Goal: Task Accomplishment & Management: Use online tool/utility

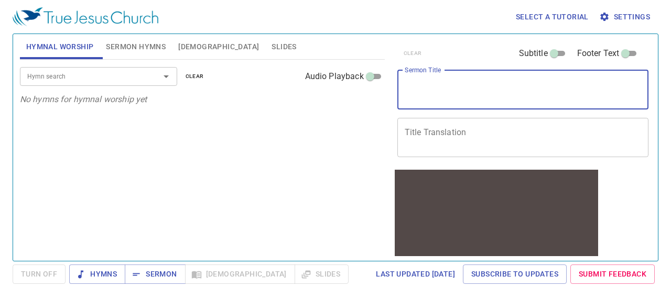
click at [468, 85] on textarea "Sermon Title" at bounding box center [522, 90] width 237 height 20
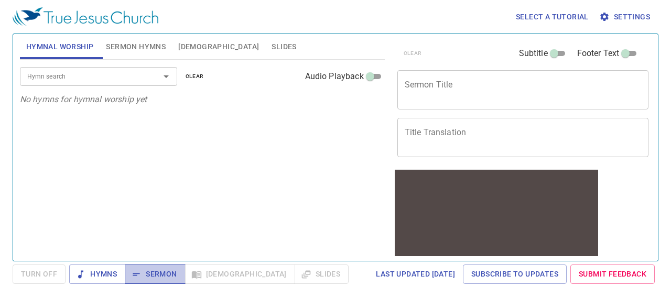
click at [161, 271] on span "Sermon" at bounding box center [154, 274] width 43 height 13
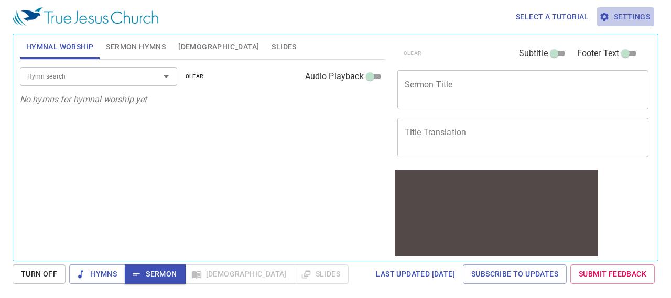
click at [633, 11] on span "Settings" at bounding box center [625, 16] width 49 height 13
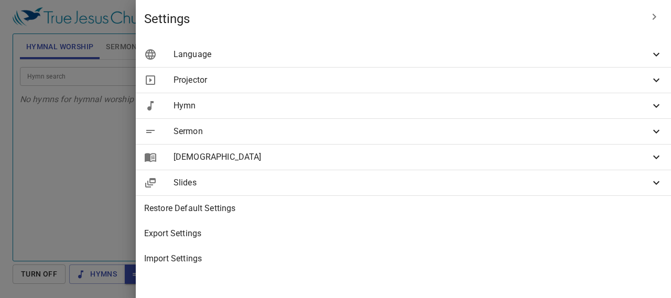
click at [632, 54] on span "Language" at bounding box center [411, 54] width 476 height 13
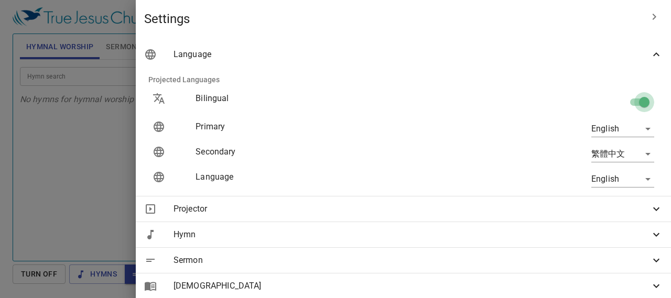
click at [627, 98] on input "checkbox" at bounding box center [644, 104] width 60 height 20
checkbox input "false"
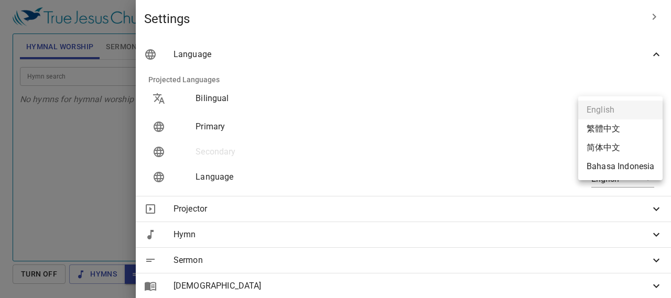
click at [622, 127] on body "Select a tutorial Settings Hymnal Worship Sermon Hymns Bible Slides Hymn search…" at bounding box center [335, 149] width 671 height 298
click at [620, 129] on li "繁體中文" at bounding box center [620, 128] width 84 height 19
type input "zh"
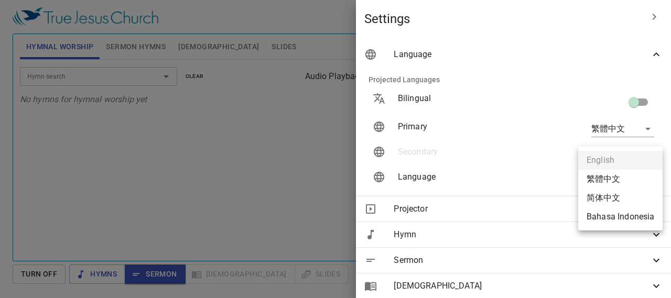
click at [611, 180] on body "Select a tutorial Settings Hymnal Worship Sermon Hymns Bible Slides Hymn search…" at bounding box center [335, 149] width 671 height 298
click at [618, 200] on li "简体中文" at bounding box center [620, 198] width 84 height 19
type input "zh-simple"
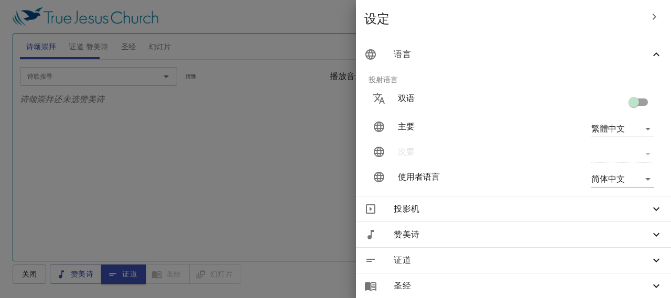
click at [346, 195] on div at bounding box center [335, 149] width 671 height 298
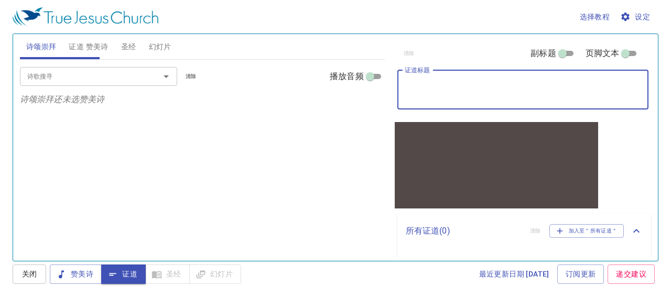
click at [545, 91] on textarea "证道标题" at bounding box center [522, 90] width 237 height 20
click at [545, 86] on textarea "证道标题" at bounding box center [522, 90] width 237 height 20
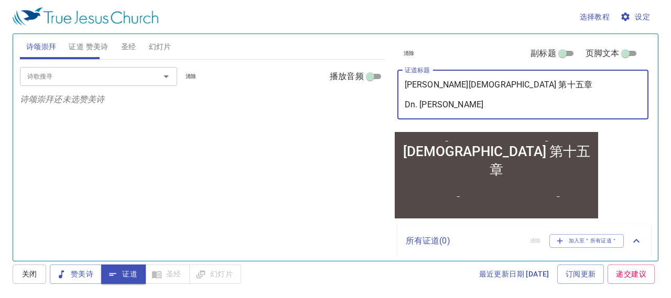
type textarea "[DEMOGRAPHIC_DATA] 第十五章 Dn. [PERSON_NAME]"
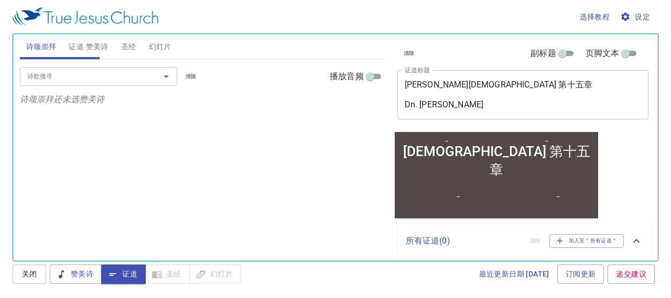
click at [345, 204] on div "诗歌搜寻 诗歌搜寻 清除 播放音频 诗颂崇拜还未选赞美诗" at bounding box center [202, 156] width 365 height 192
click at [28, 278] on span "关闭" at bounding box center [29, 274] width 17 height 13
click at [28, 278] on span "关闭" at bounding box center [30, 274] width 34 height 19
click at [127, 274] on span "证道" at bounding box center [123, 274] width 28 height 13
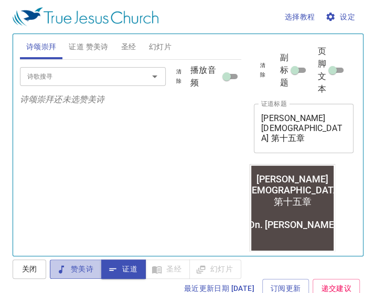
click at [73, 267] on span "赞美诗" at bounding box center [75, 268] width 35 height 13
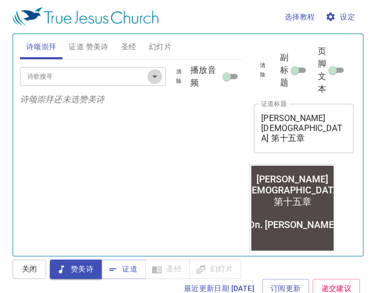
click at [153, 78] on icon "Open" at bounding box center [154, 76] width 13 height 13
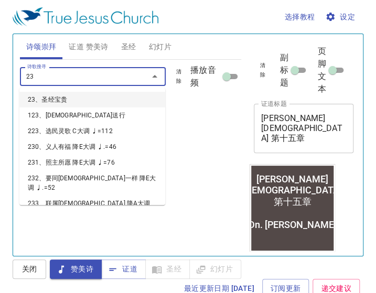
type input "233"
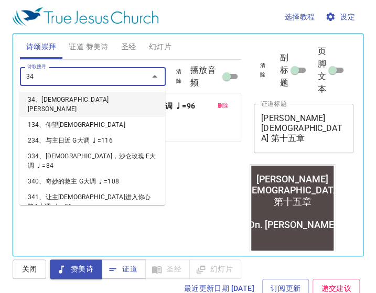
type input "345"
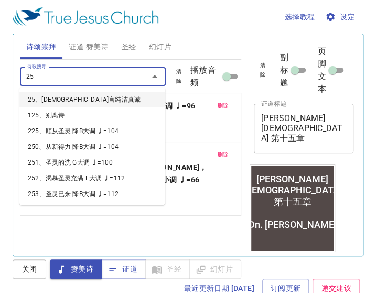
type input "255"
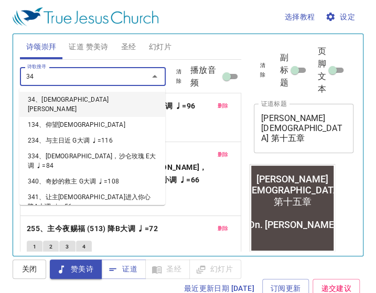
type input "344"
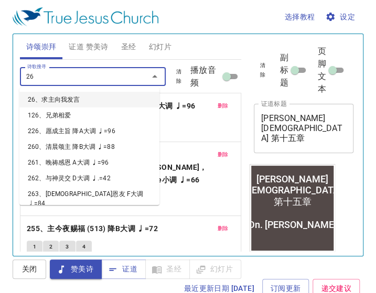
type input "267"
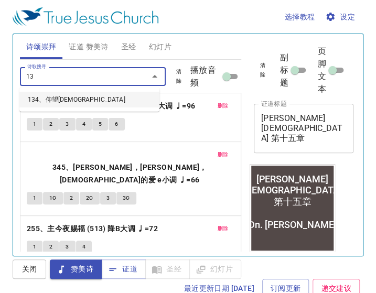
type input "134"
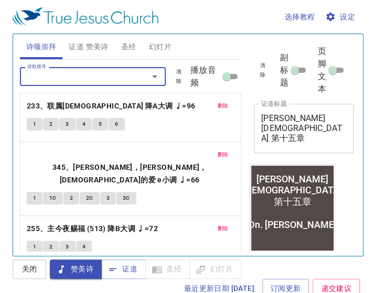
click at [225, 78] on input "播放音频" at bounding box center [226, 78] width 38 height 13
checkbox input "true"
select select "1"
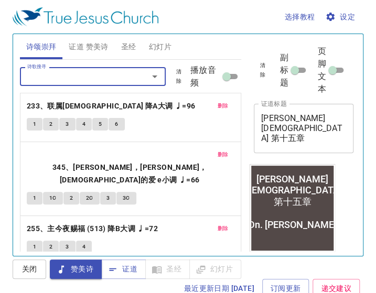
select select "1"
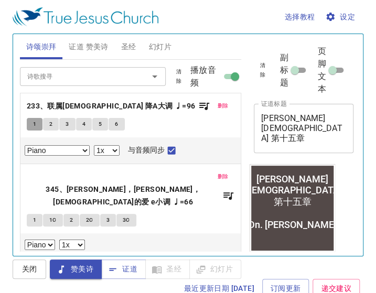
click at [34, 122] on span "1" at bounding box center [34, 123] width 3 height 9
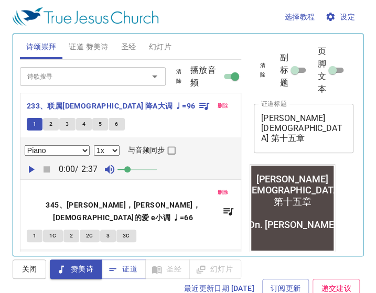
click at [170, 151] on input "与音频同步" at bounding box center [172, 153] width 14 height 14
checkbox input "true"
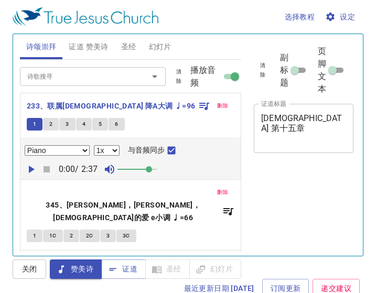
select select "1"
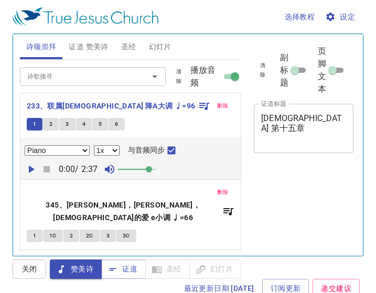
select select "1"
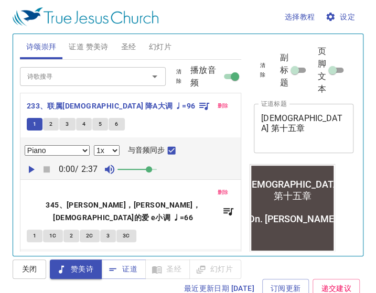
click at [29, 171] on icon "button" at bounding box center [32, 169] width 6 height 7
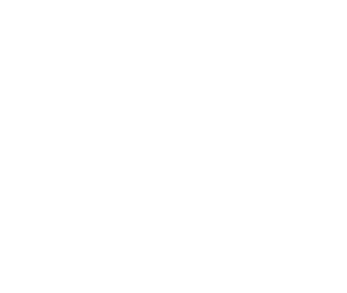
click at [133, 0] on html at bounding box center [173, 0] width 347 height 0
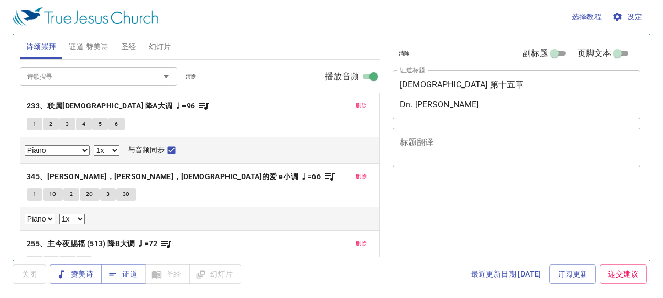
select select "1"
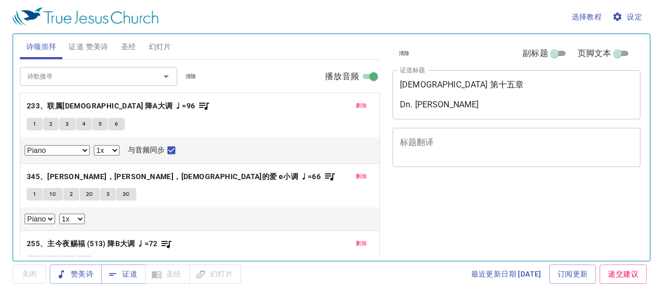
select select "1"
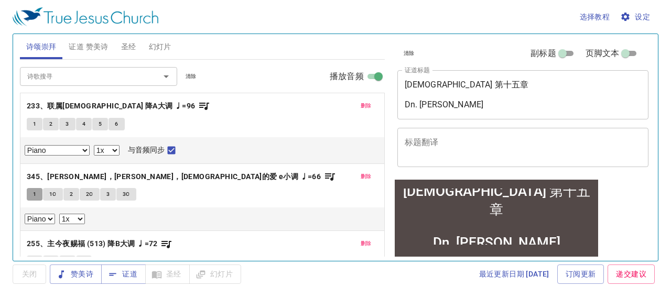
click at [34, 191] on span "1" at bounding box center [34, 194] width 3 height 9
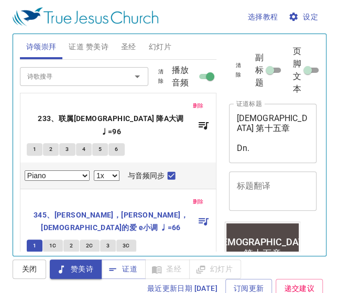
click at [310, 16] on span "设定" at bounding box center [304, 16] width 28 height 13
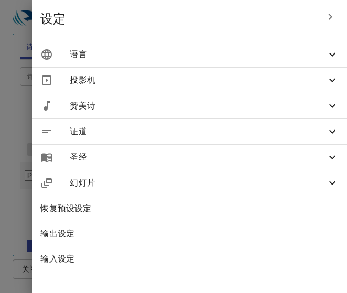
click at [305, 58] on span "语言" at bounding box center [198, 54] width 256 height 13
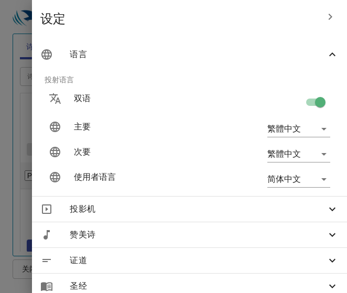
click at [305, 101] on input "checkbox" at bounding box center [320, 104] width 60 height 20
checkbox input "false"
click at [10, 29] on div at bounding box center [173, 146] width 347 height 293
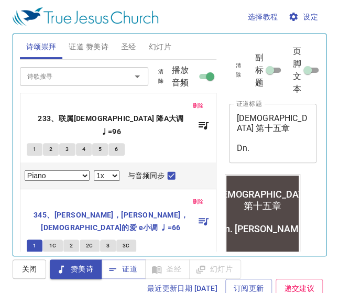
click at [30, 284] on icon "button" at bounding box center [32, 287] width 6 height 7
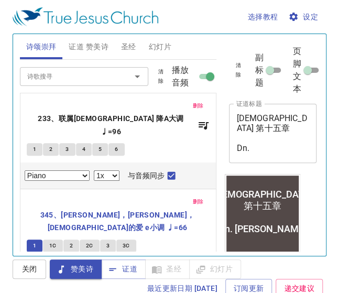
click at [148, 284] on span at bounding box center [145, 287] width 6 height 6
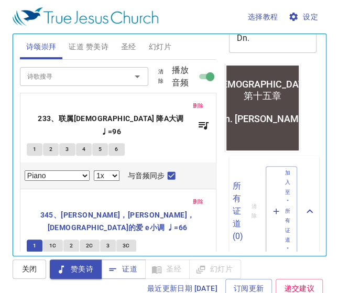
scroll to position [112, 0]
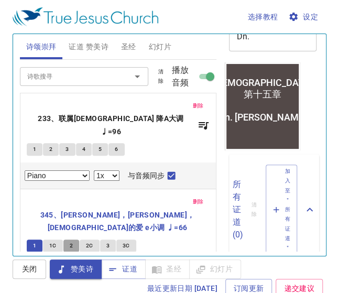
click at [73, 239] on button "2" at bounding box center [71, 245] width 16 height 13
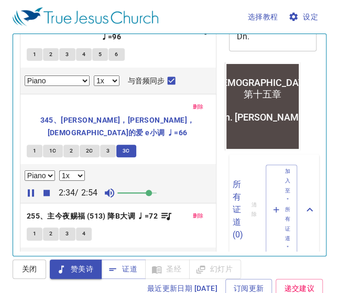
scroll to position [97, 0]
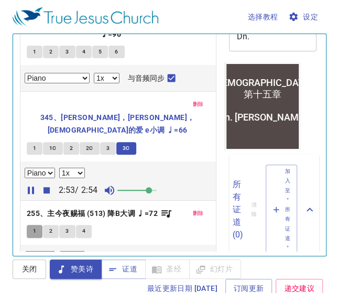
click at [33, 226] on span "1" at bounding box center [34, 230] width 3 height 9
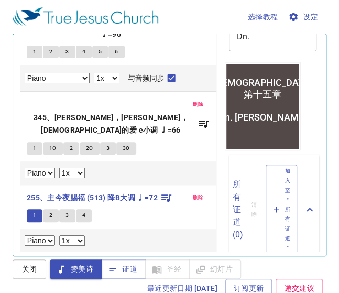
click at [31, 254] on icon "button" at bounding box center [32, 257] width 6 height 7
click at [153, 255] on span at bounding box center [153, 258] width 6 height 6
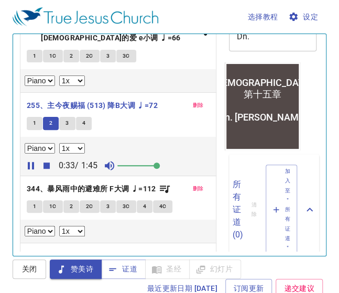
scroll to position [195, 0]
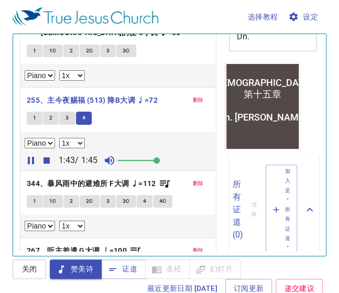
click at [35, 196] on span "1" at bounding box center [34, 200] width 3 height 9
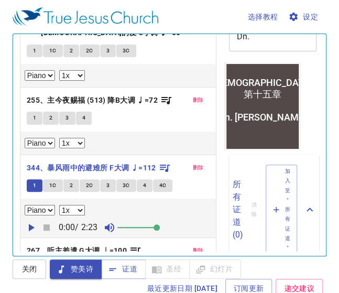
click at [34, 221] on icon "button" at bounding box center [31, 227] width 13 height 13
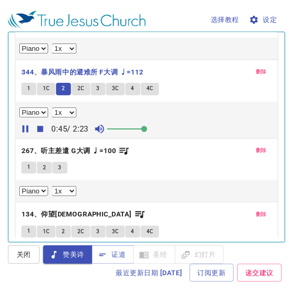
scroll to position [38, 0]
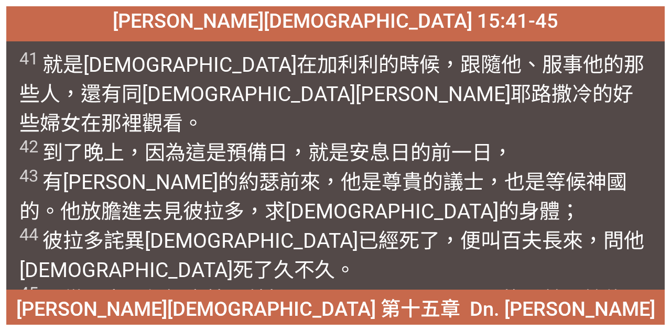
click at [73, 22] on div "[PERSON_NAME][DEMOGRAPHIC_DATA] 15:41-45" at bounding box center [335, 23] width 658 height 35
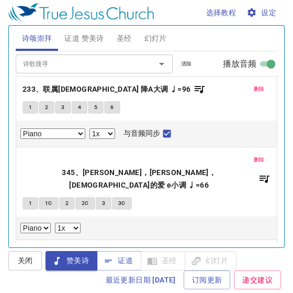
select select "1"
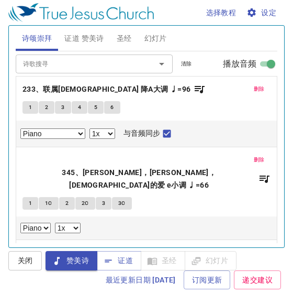
select select "1"
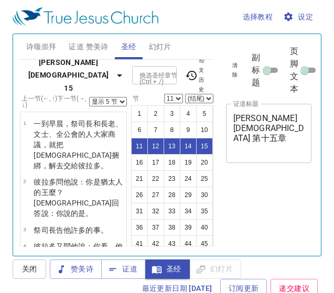
select select "5"
select select "11"
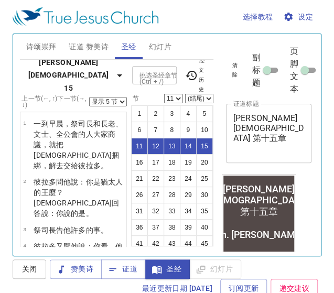
scroll to position [38, 0]
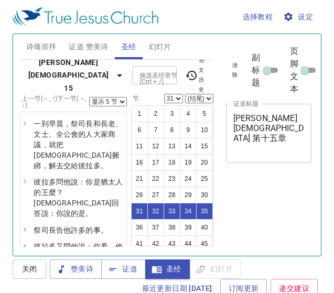
select select "5"
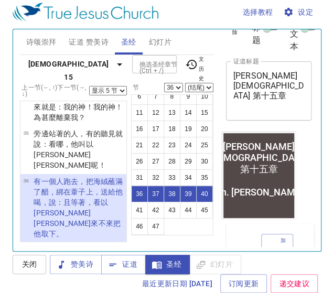
scroll to position [1369, 0]
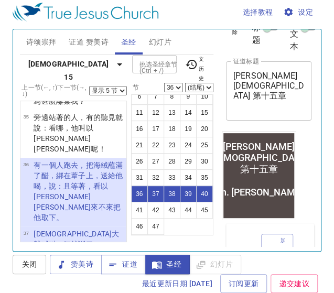
select select "41"
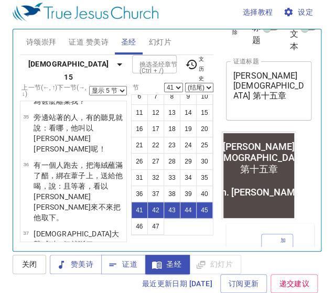
scroll to position [1421, 0]
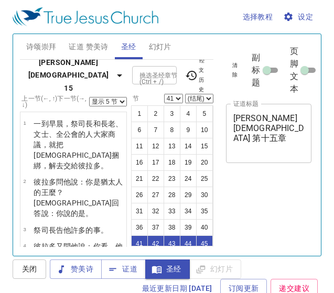
select select "5"
select select "41"
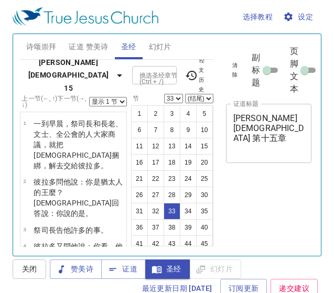
select select "33"
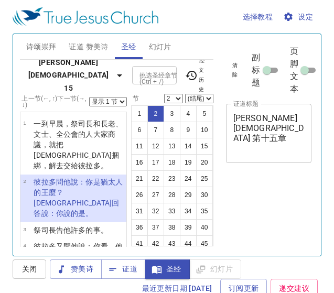
select select "2"
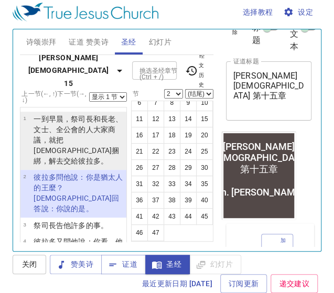
scroll to position [105, 0]
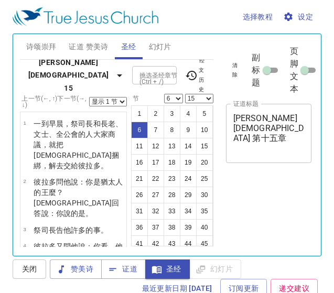
select select "6"
select select "15"
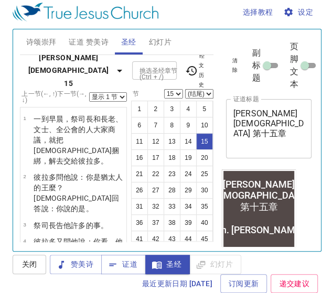
scroll to position [38, 0]
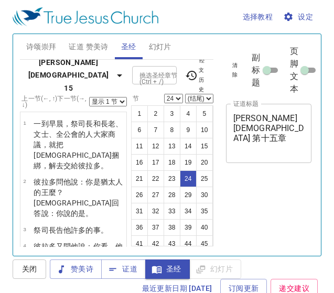
select select "24"
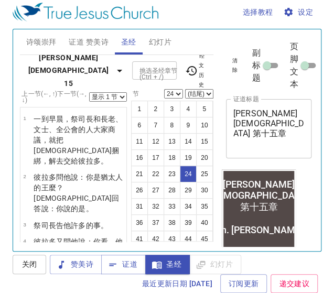
scroll to position [38, 0]
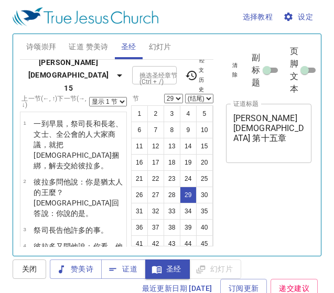
select select "29"
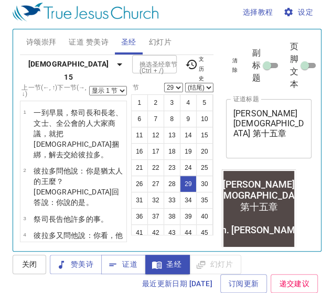
scroll to position [38, 0]
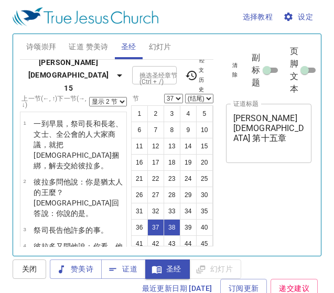
select select "2"
select select "37"
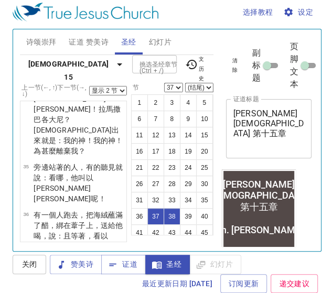
scroll to position [38, 0]
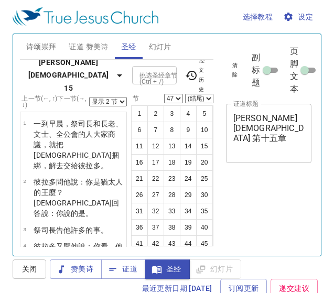
select select "2"
select select "47"
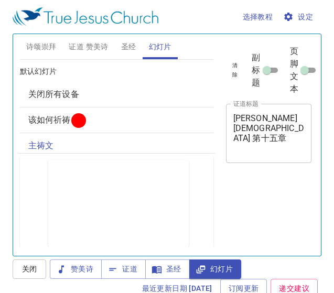
scroll to position [5, 0]
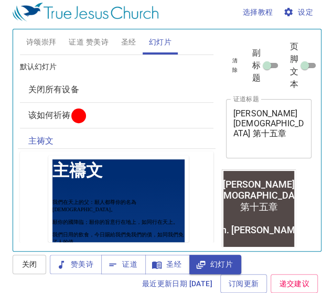
scroll to position [38, 0]
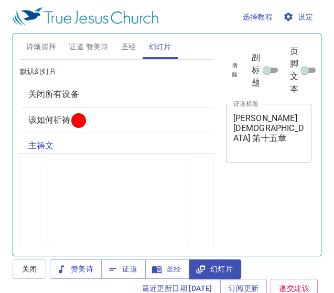
scroll to position [5, 0]
